Goal: Transaction & Acquisition: Purchase product/service

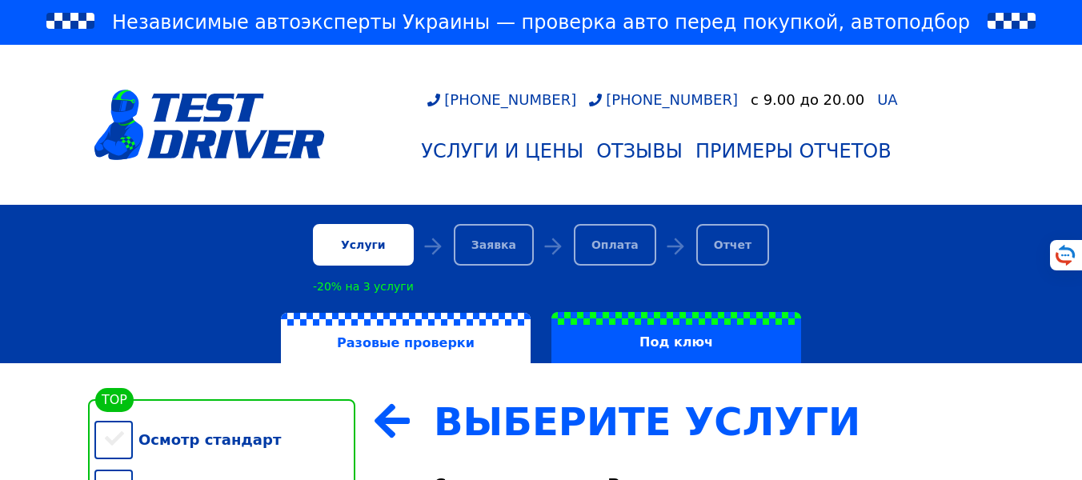
scroll to position [384, 0]
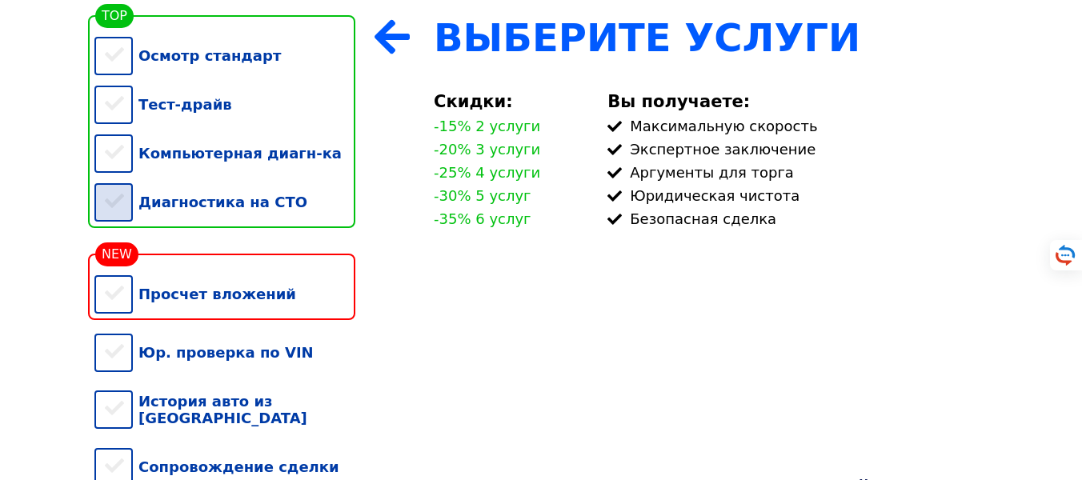
click at [146, 219] on div "Диагностика на СТО" at bounding box center [224, 202] width 261 height 49
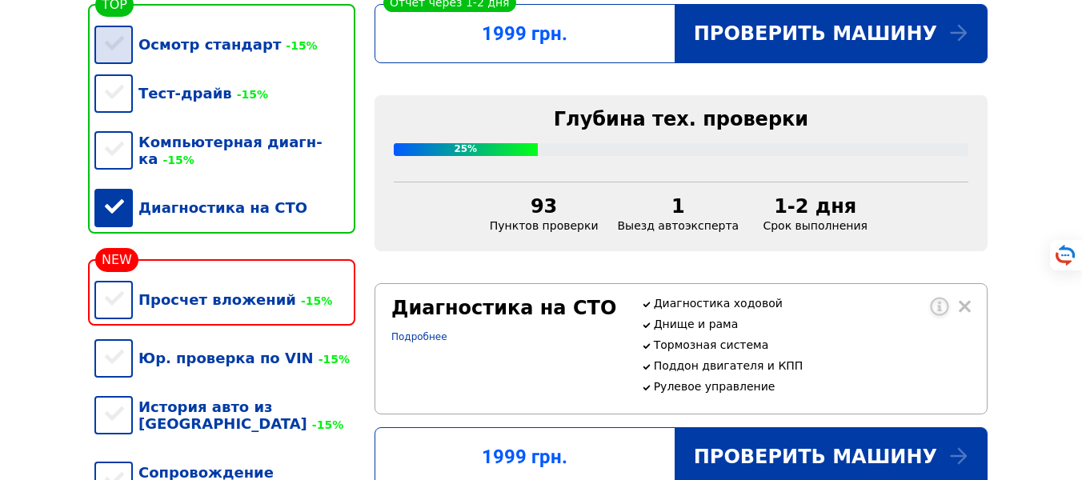
scroll to position [340, 0]
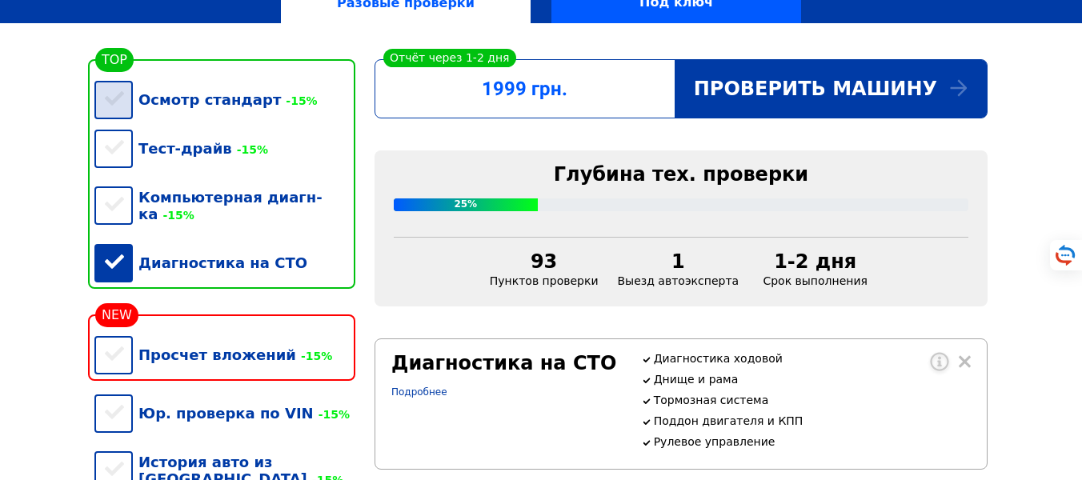
click at [210, 116] on div "Осмотр стандарт -15%" at bounding box center [224, 99] width 261 height 49
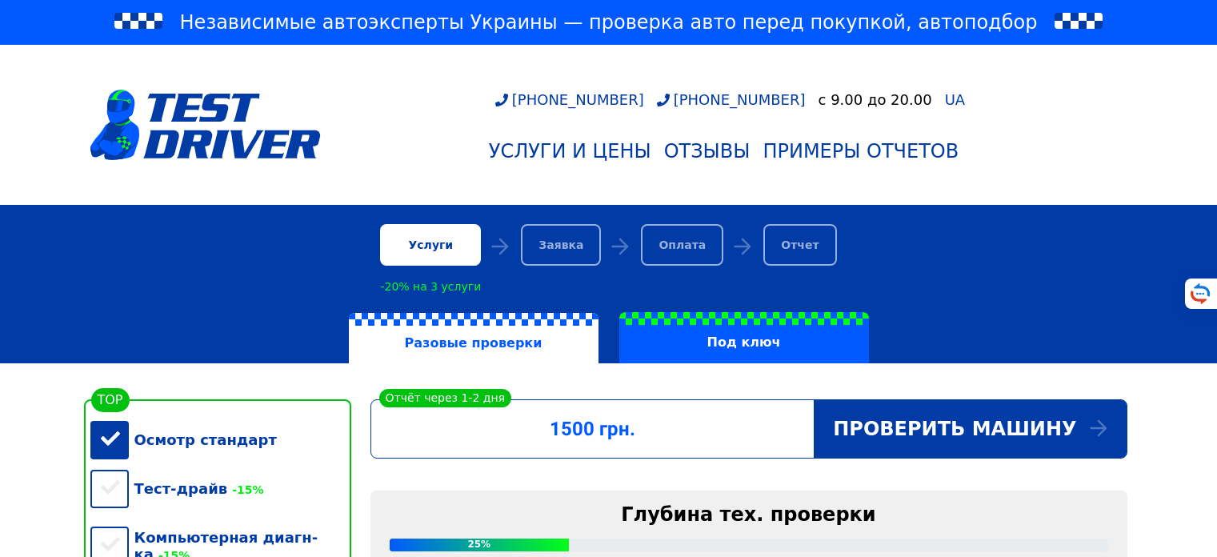
scroll to position [384, 0]
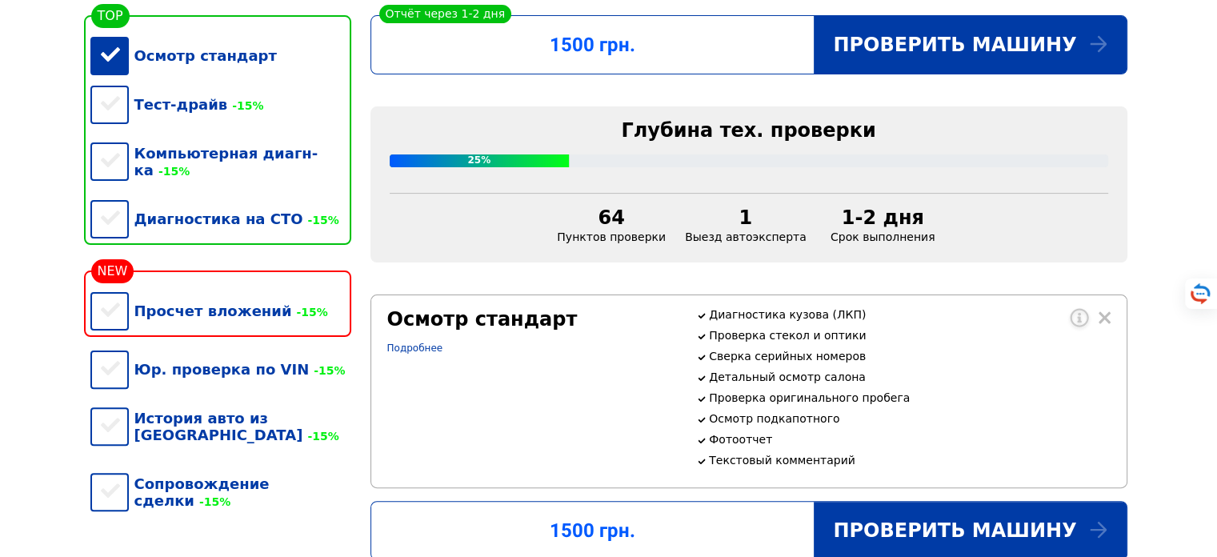
click at [112, 116] on div "Тест-драйв -15%" at bounding box center [220, 104] width 261 height 49
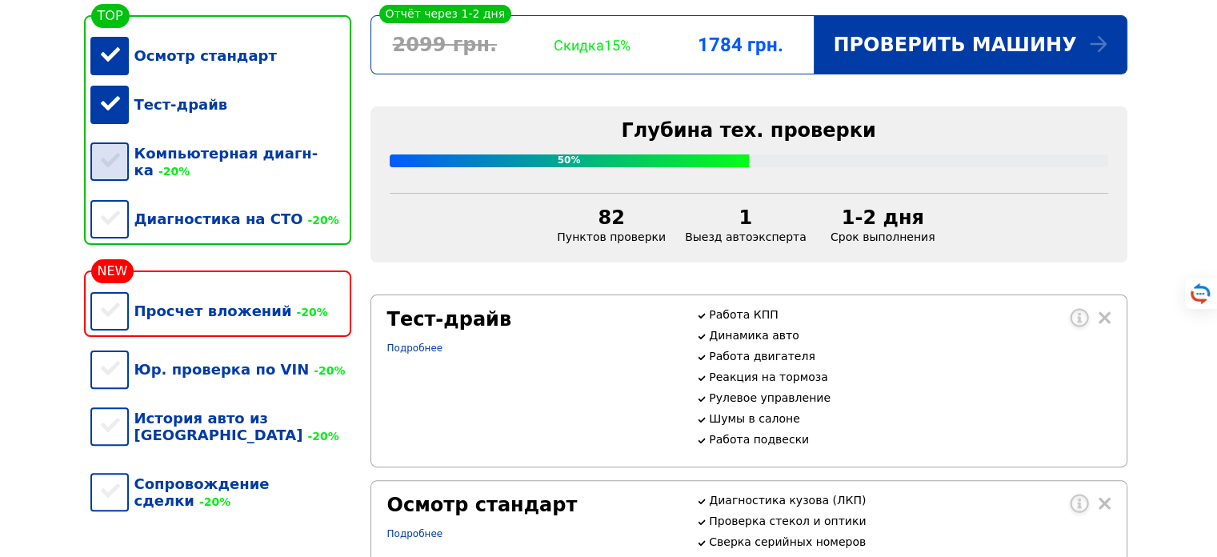
click at [112, 162] on div "Компьютерная диагн-ка -20%" at bounding box center [220, 162] width 261 height 66
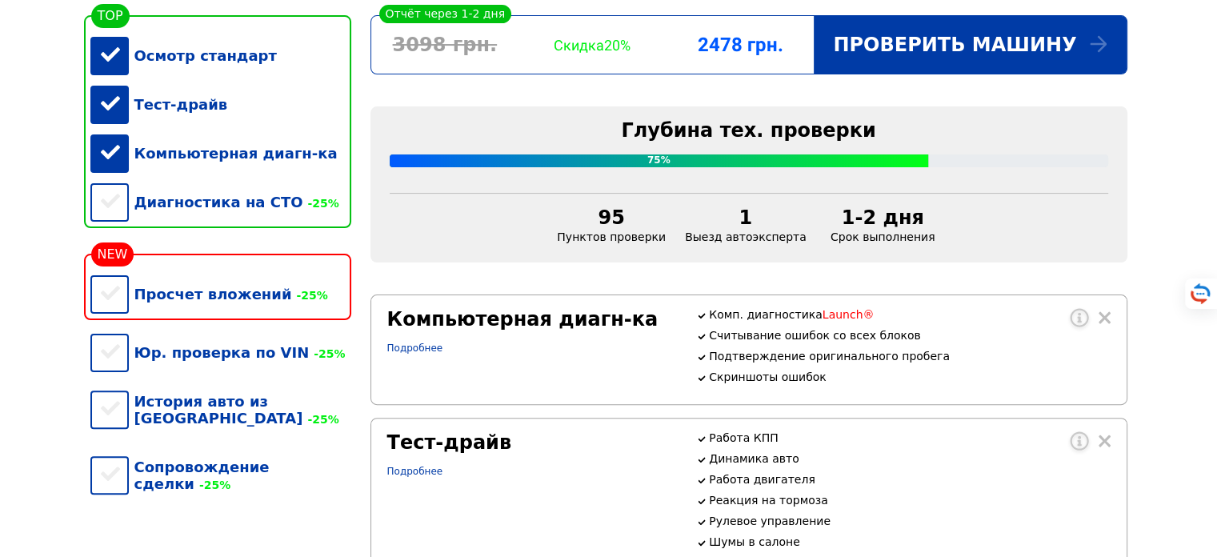
click at [112, 162] on div "Компьютерная диагн-ка" at bounding box center [220, 153] width 261 height 49
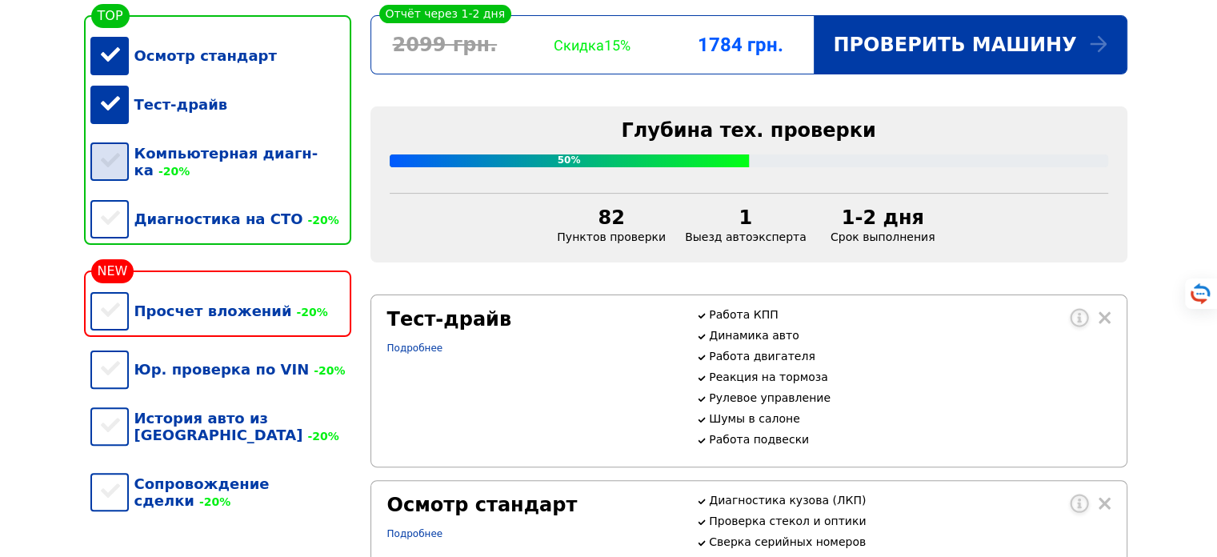
click at [112, 162] on div "Компьютерная диагн-ка -20%" at bounding box center [220, 162] width 261 height 66
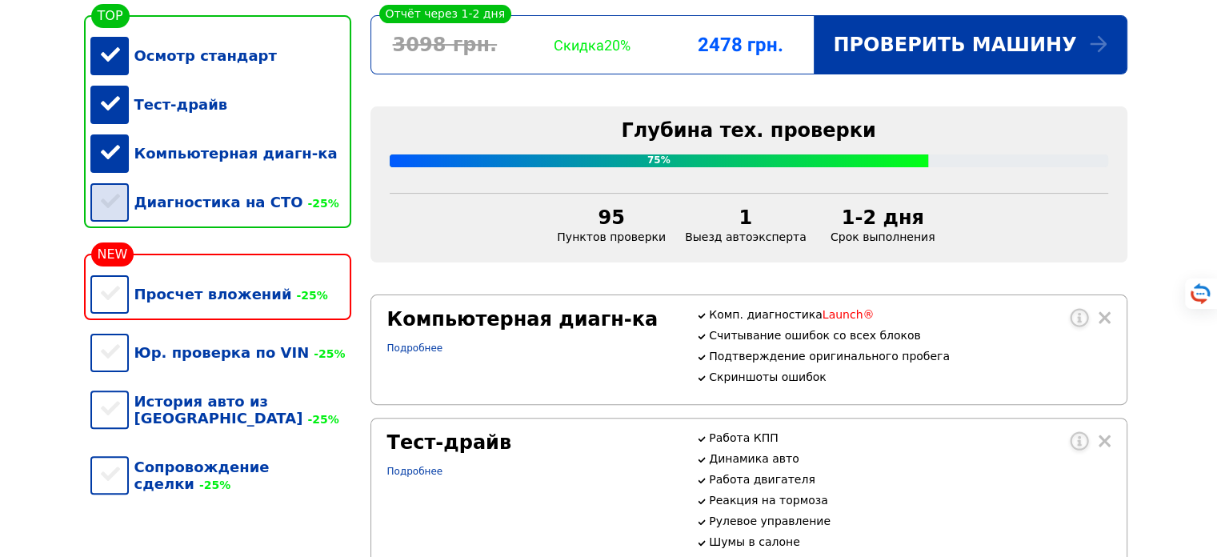
click at [120, 216] on div "Диагностика на СТО -25%" at bounding box center [220, 202] width 261 height 49
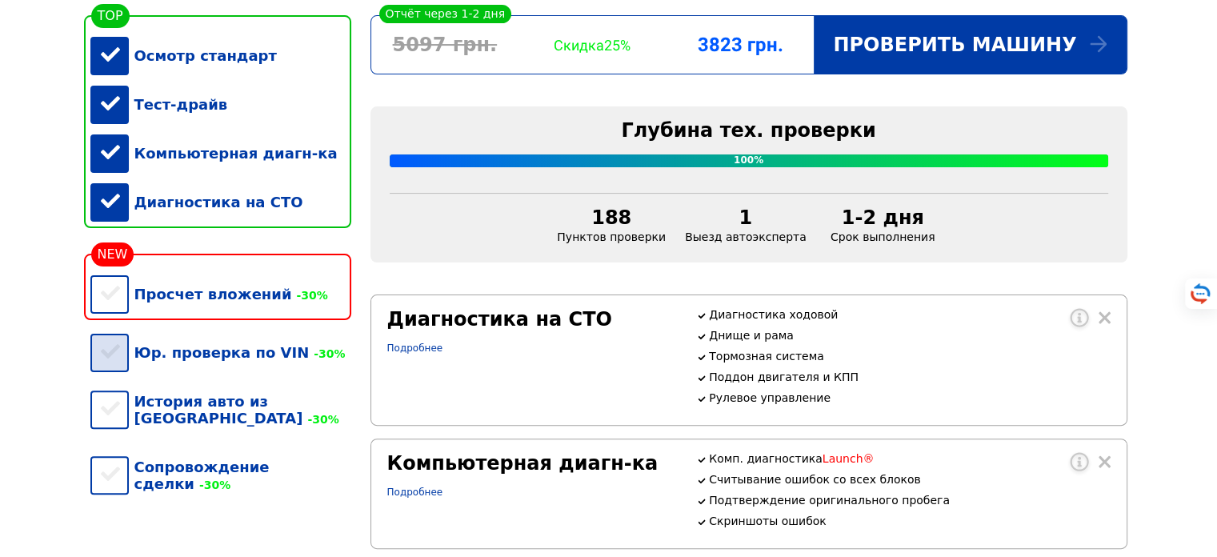
click at [118, 377] on div "Юр. проверка по VIN -30%" at bounding box center [220, 352] width 261 height 49
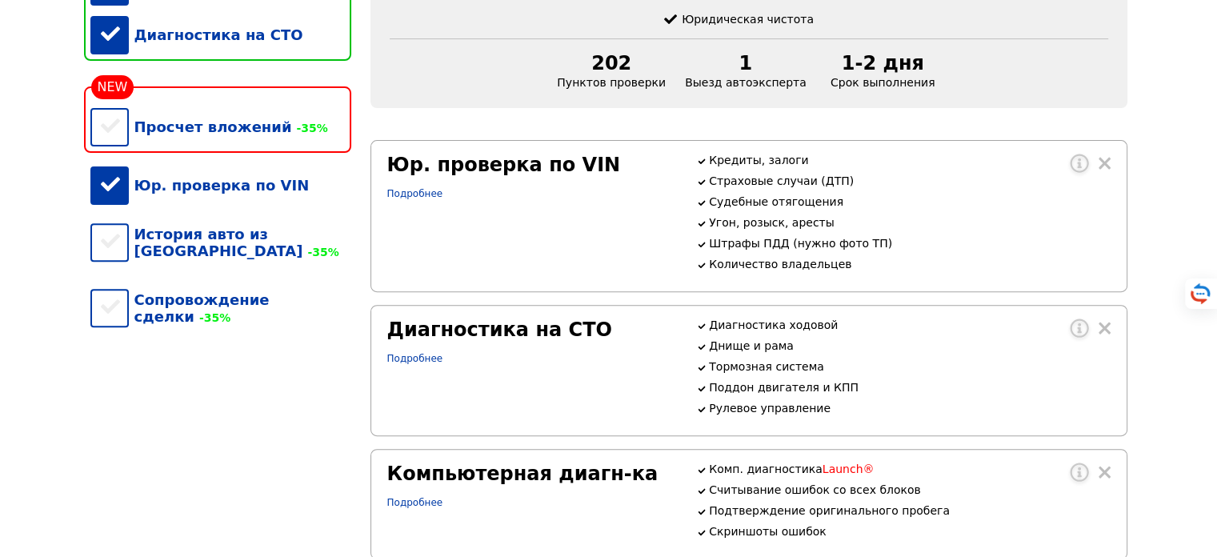
scroll to position [576, 0]
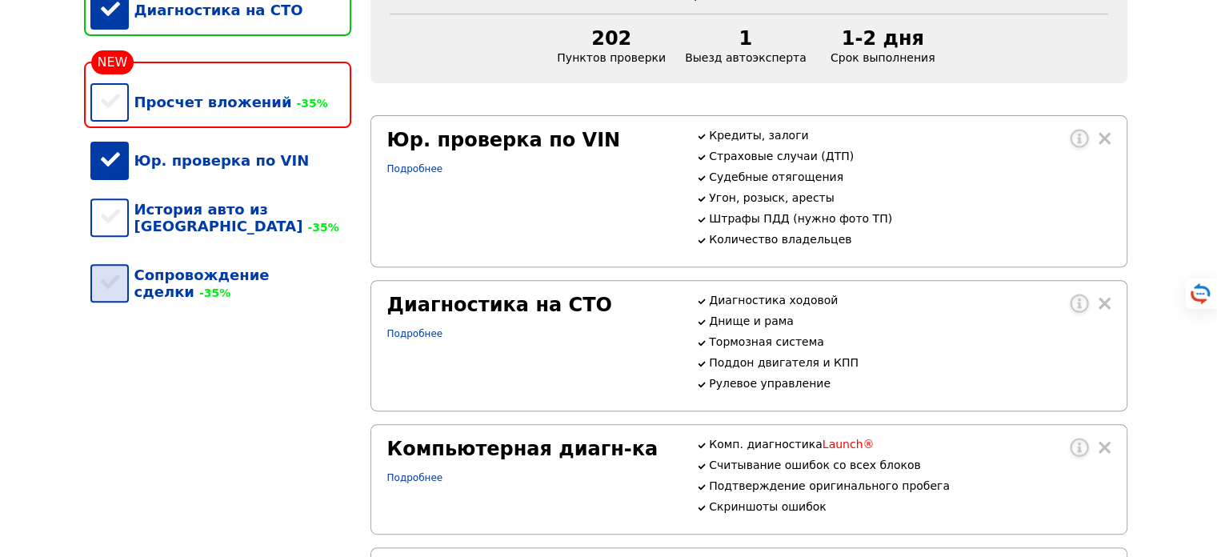
click at [98, 283] on div "Сопровождение сделки -35%" at bounding box center [220, 283] width 261 height 66
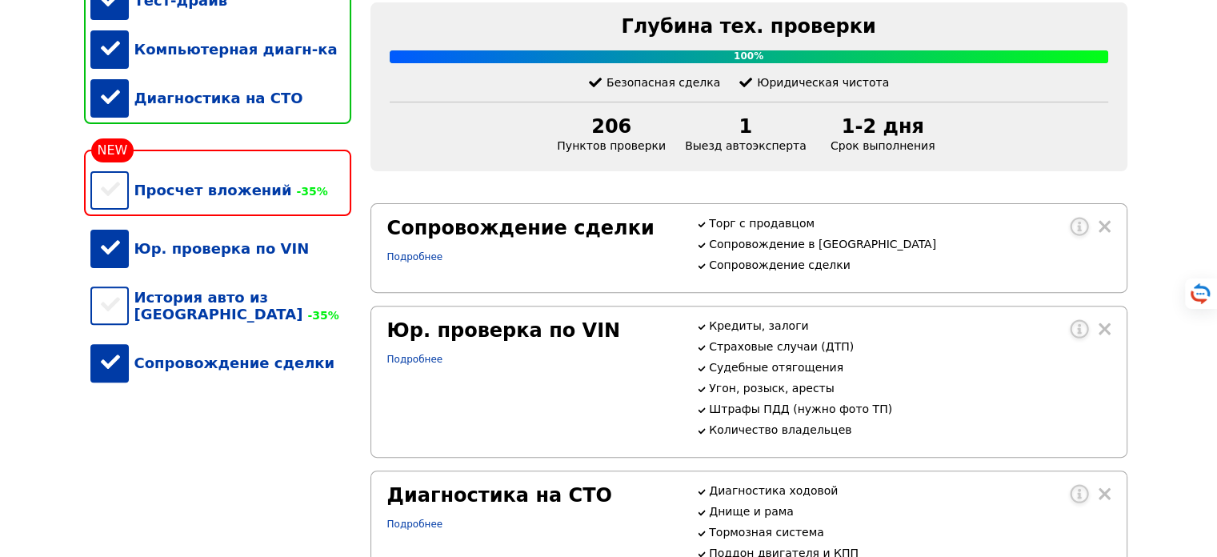
scroll to position [384, 0]
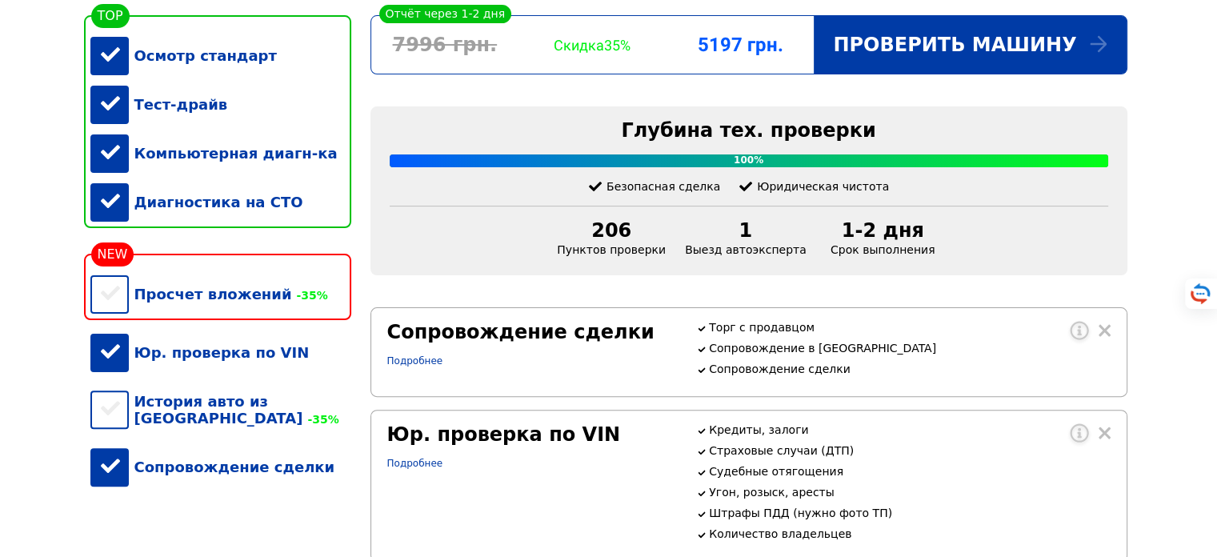
click at [199, 486] on div "Сопровождение сделки" at bounding box center [220, 466] width 261 height 49
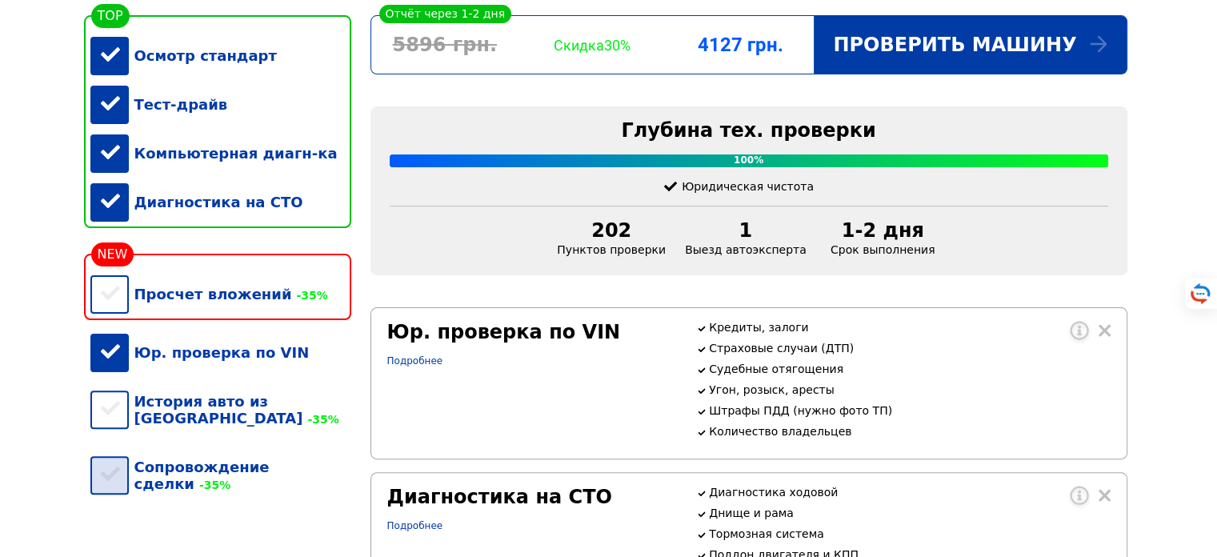
click at [200, 486] on div "Сопровождение сделки -35%" at bounding box center [220, 475] width 261 height 66
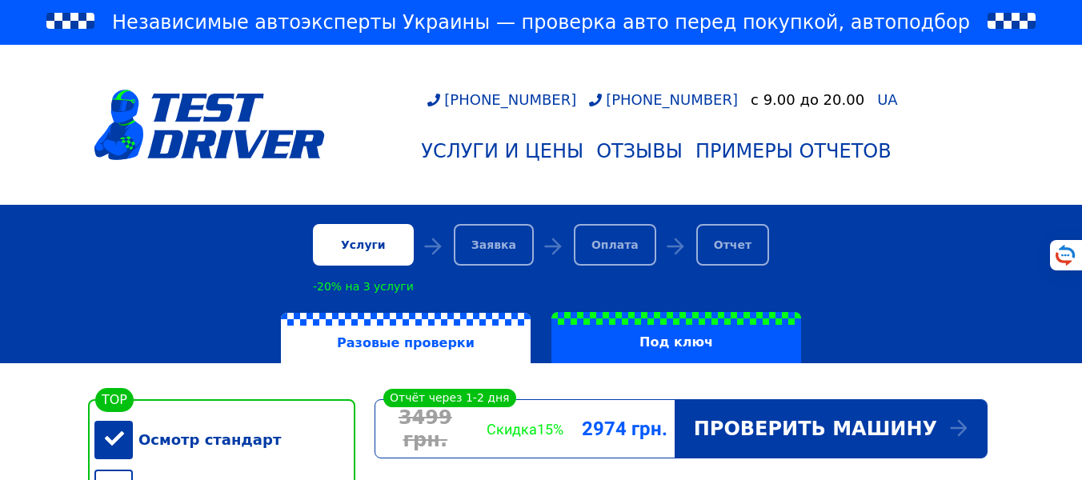
scroll to position [340, 0]
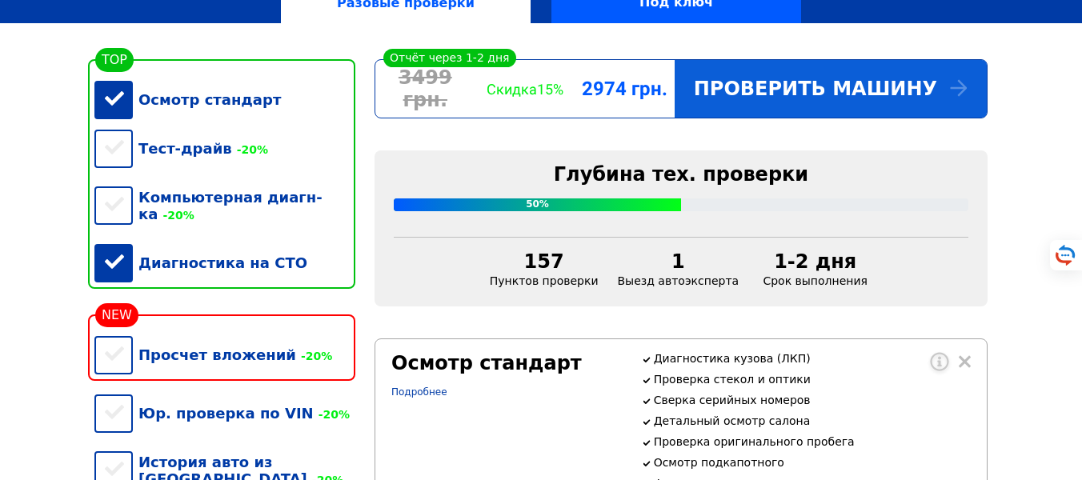
click at [764, 96] on div "Проверить машину" at bounding box center [830, 89] width 312 height 58
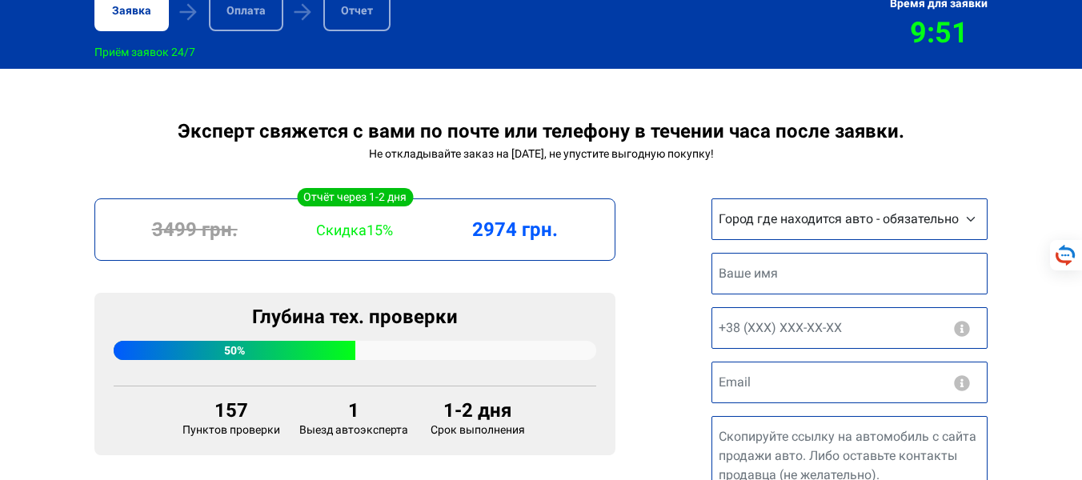
scroll to position [384, 0]
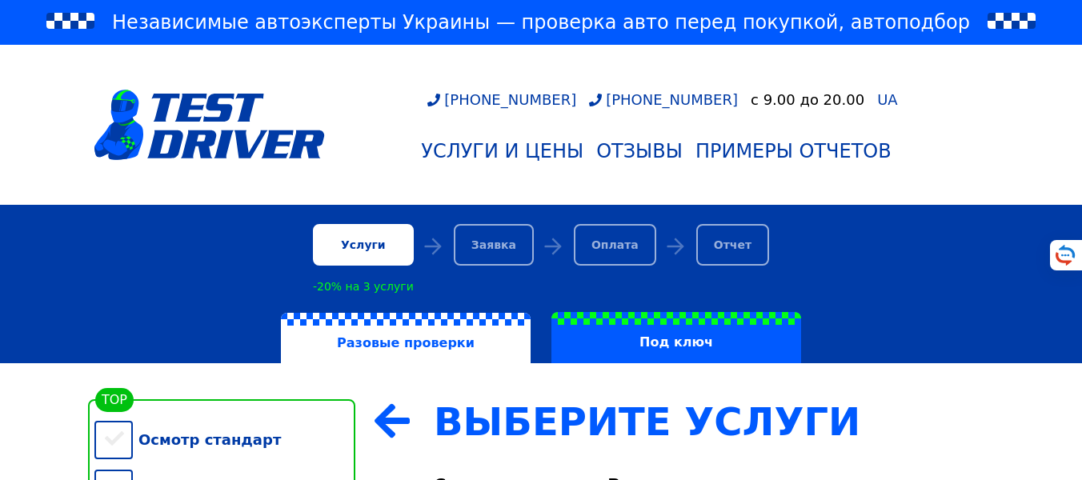
scroll to position [319, 0]
